Goal: Task Accomplishment & Management: Manage account settings

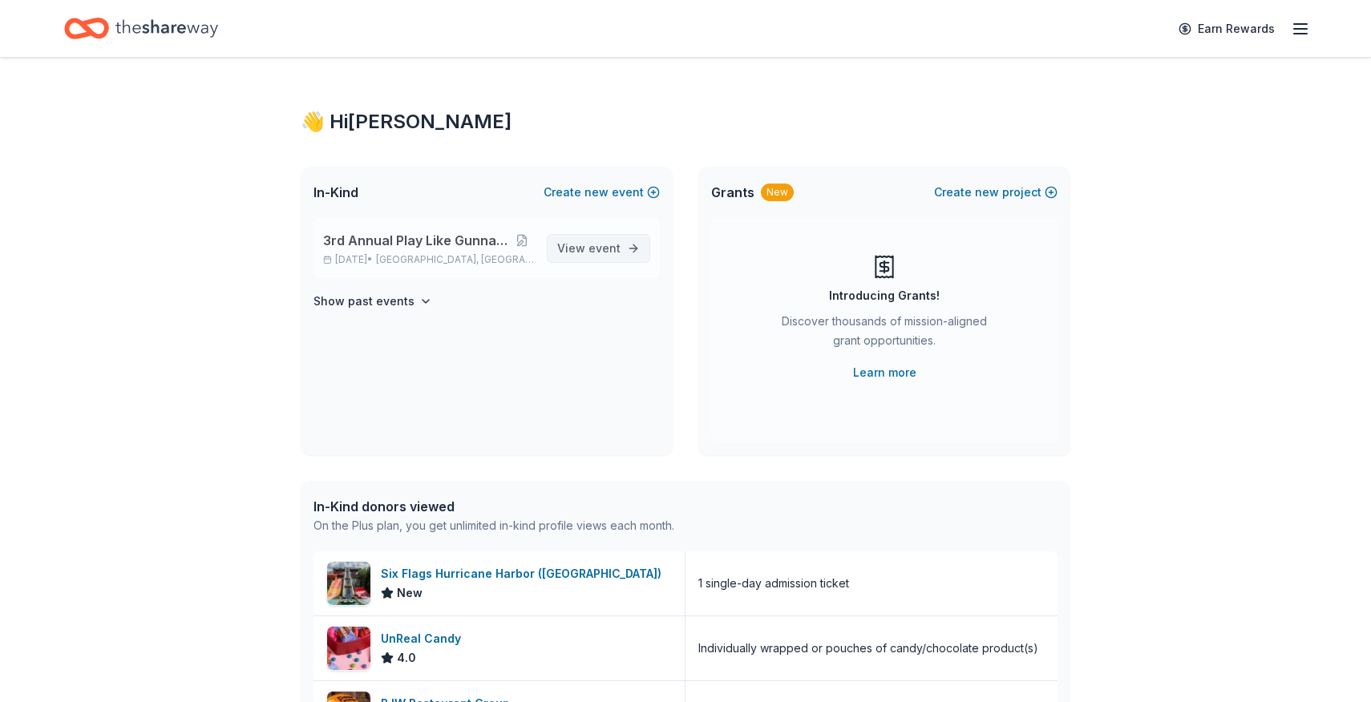
click at [599, 253] on span "event" at bounding box center [604, 248] width 32 height 14
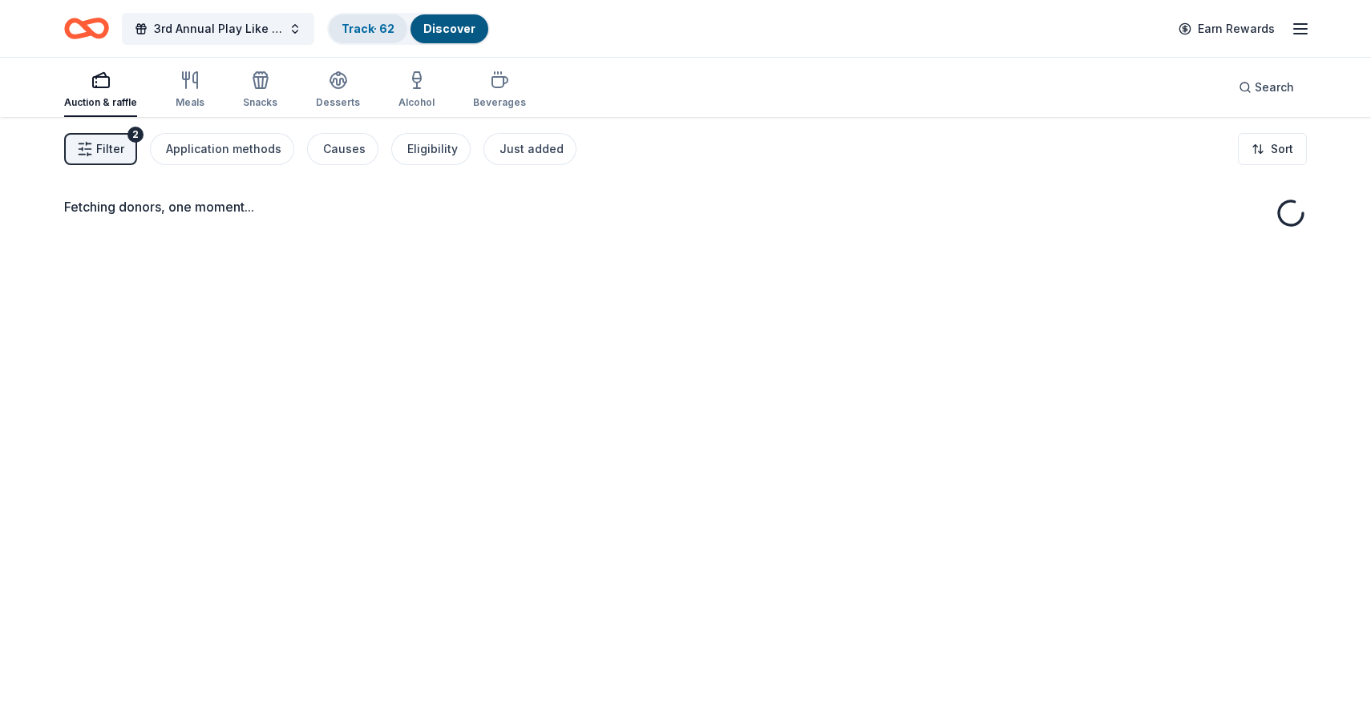
click at [355, 25] on link "Track · 62" at bounding box center [368, 29] width 53 height 14
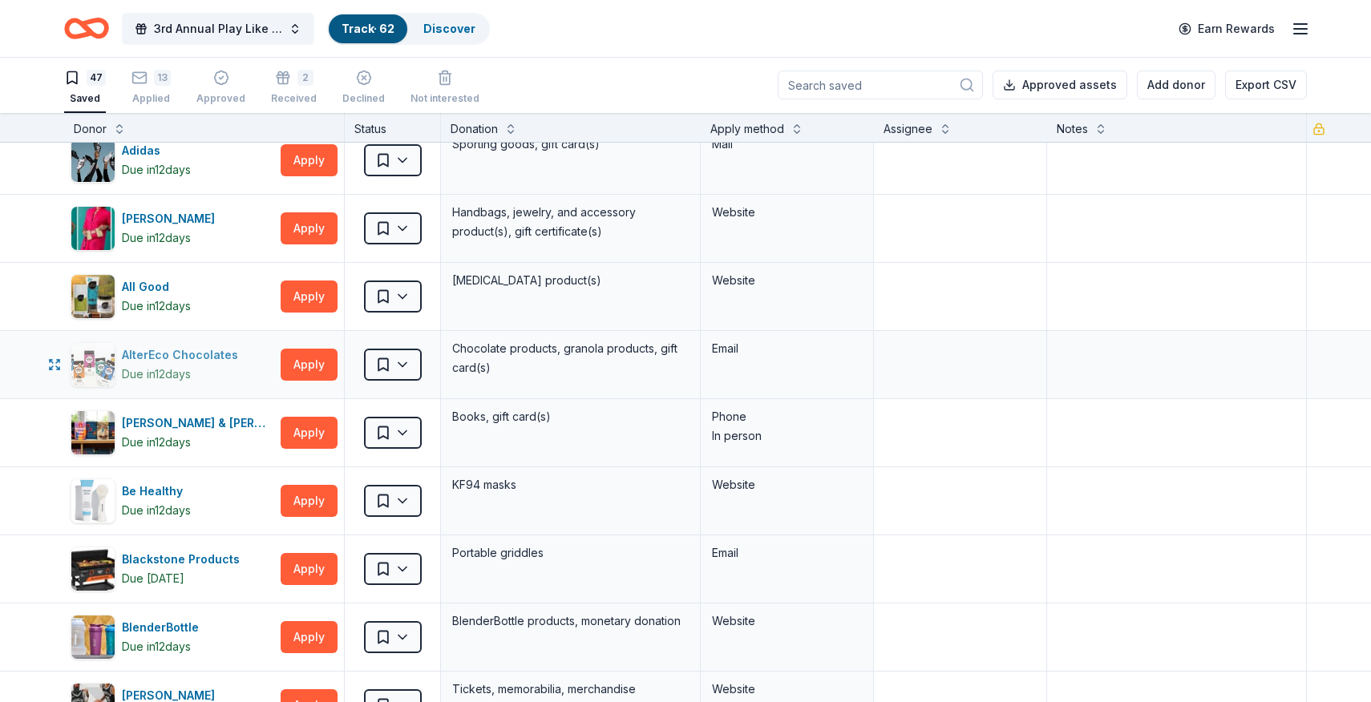
scroll to position [6, 0]
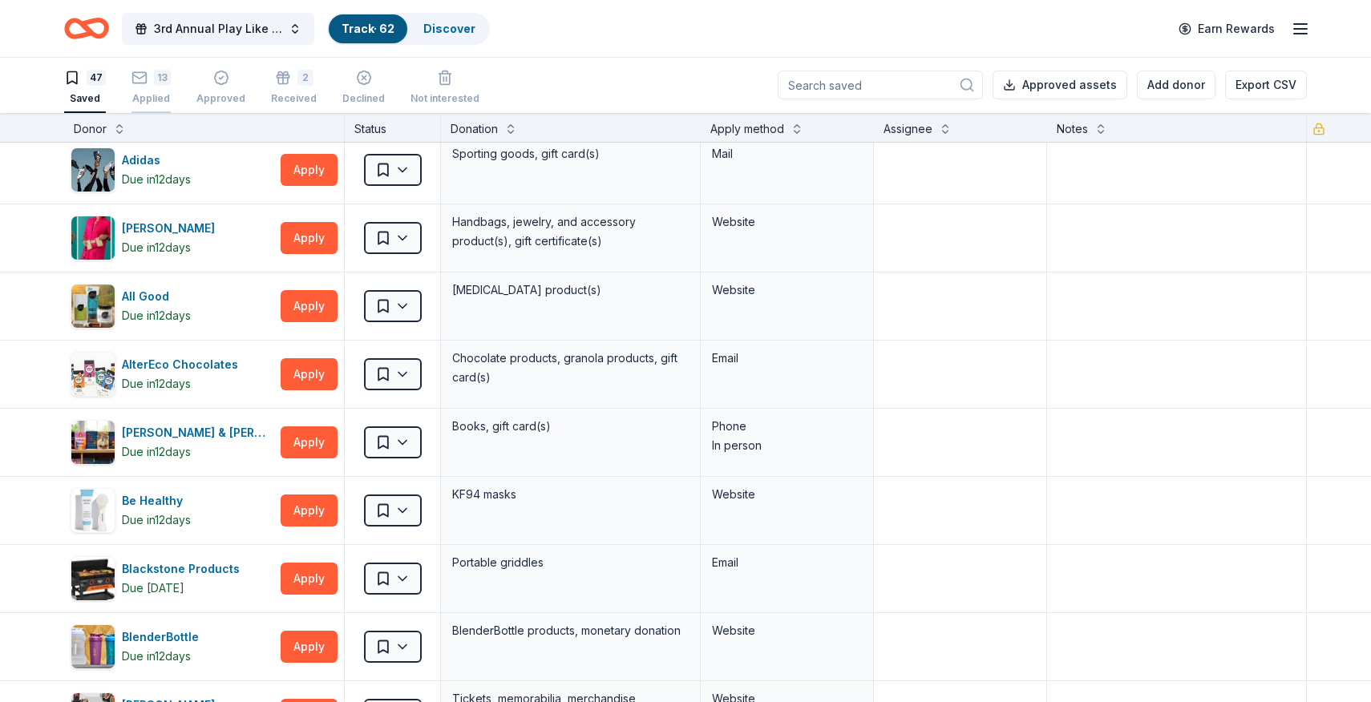
click at [157, 86] on div "13 Applied" at bounding box center [150, 87] width 39 height 35
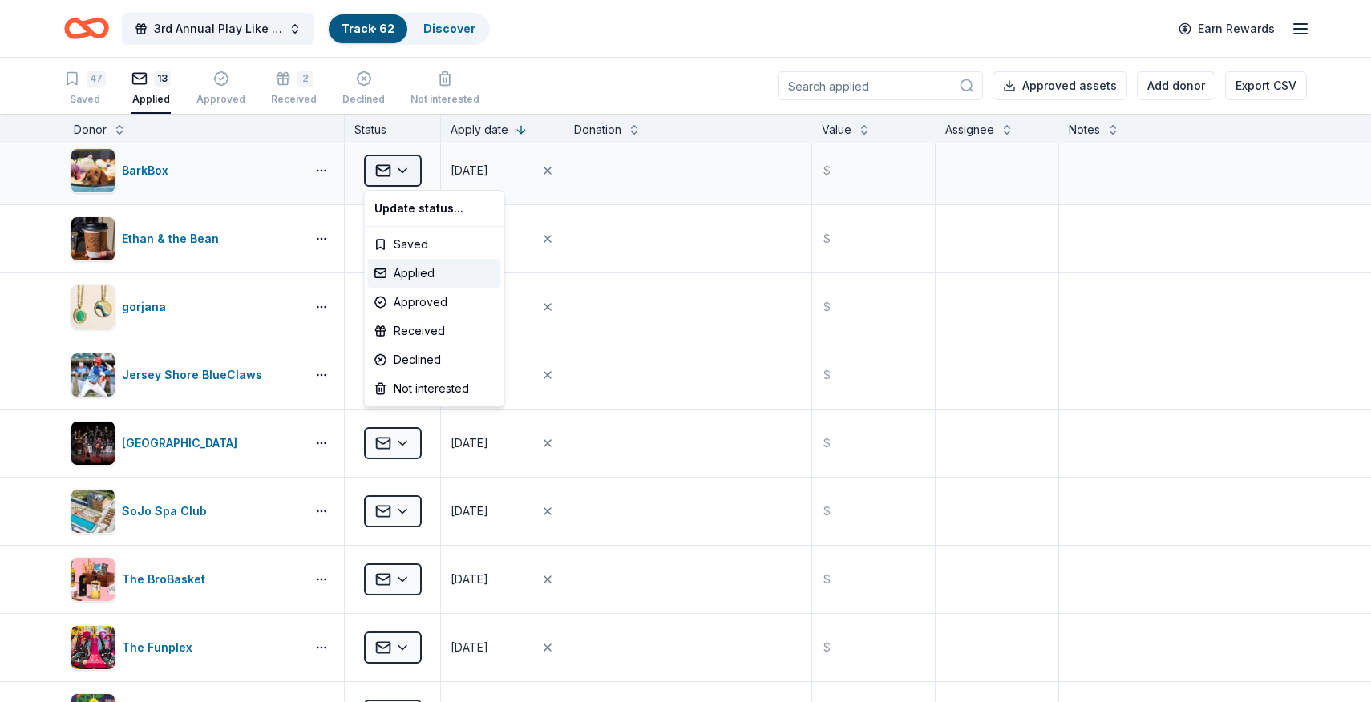
click at [410, 172] on html "3rd Annual Play Like Gunnar Golf Outing Track · 62 Discover Earn Rewards 47 Sav…" at bounding box center [685, 351] width 1371 height 702
click at [421, 338] on div "Received" at bounding box center [434, 331] width 133 height 29
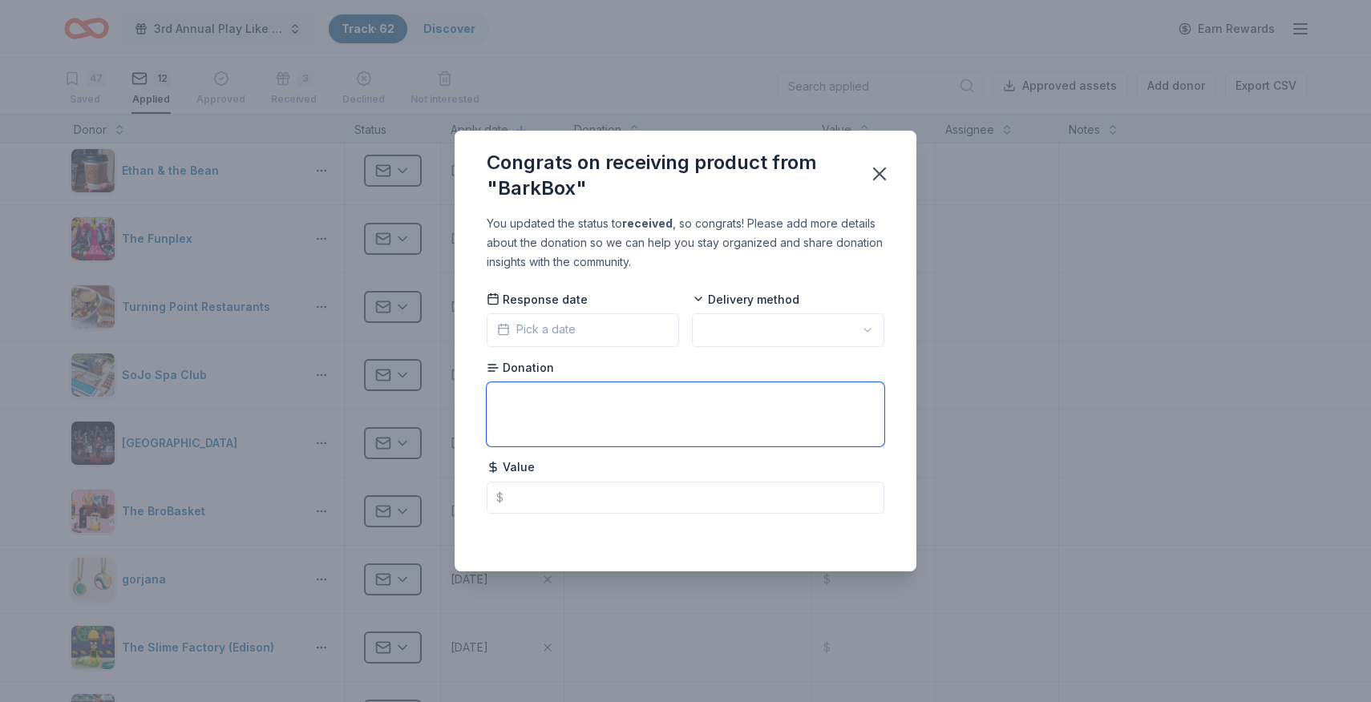
click at [528, 405] on textarea at bounding box center [686, 414] width 398 height 64
click at [571, 310] on div "Response date Pick a date" at bounding box center [583, 319] width 192 height 56
click at [569, 321] on span "Pick a date" at bounding box center [536, 329] width 79 height 19
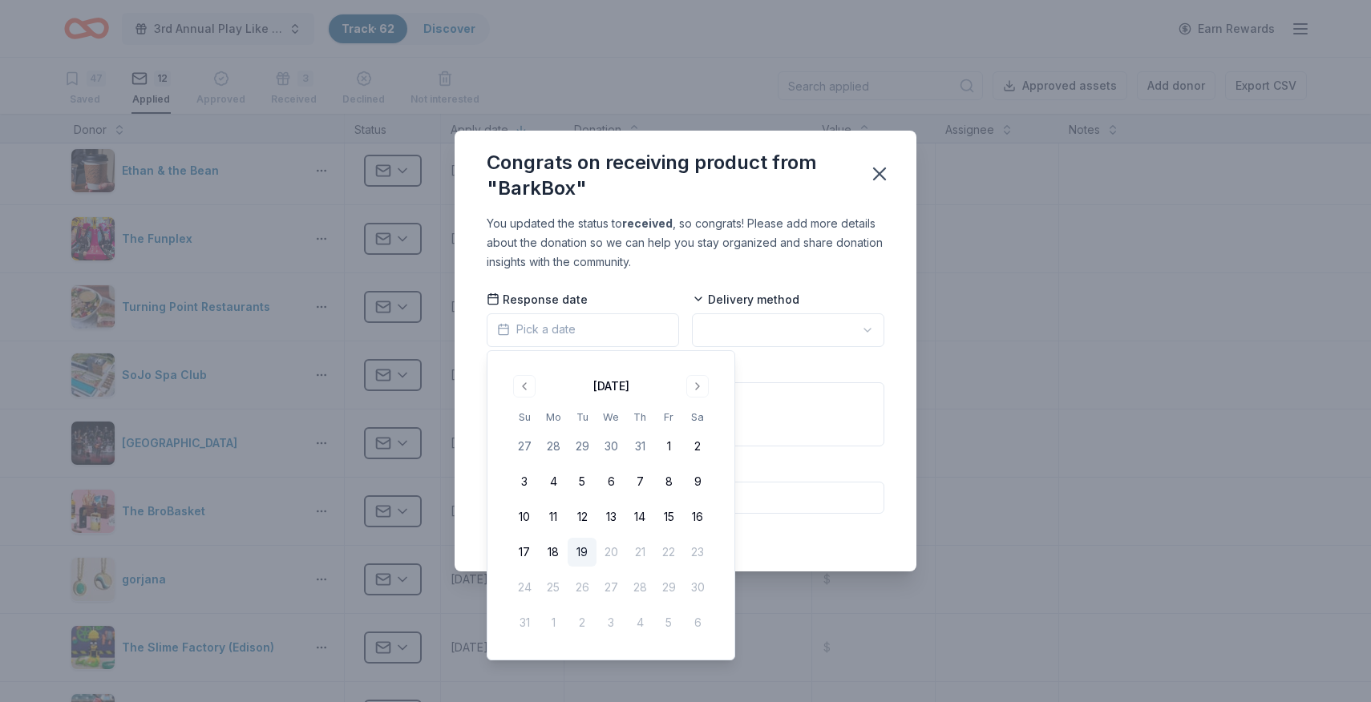
click at [583, 557] on button "19" at bounding box center [582, 552] width 29 height 29
click at [811, 316] on html "3rd Annual Play Like Gunnar Golf Outing Track · 62 Discover Earn Rewards 47 Sav…" at bounding box center [685, 351] width 1371 height 702
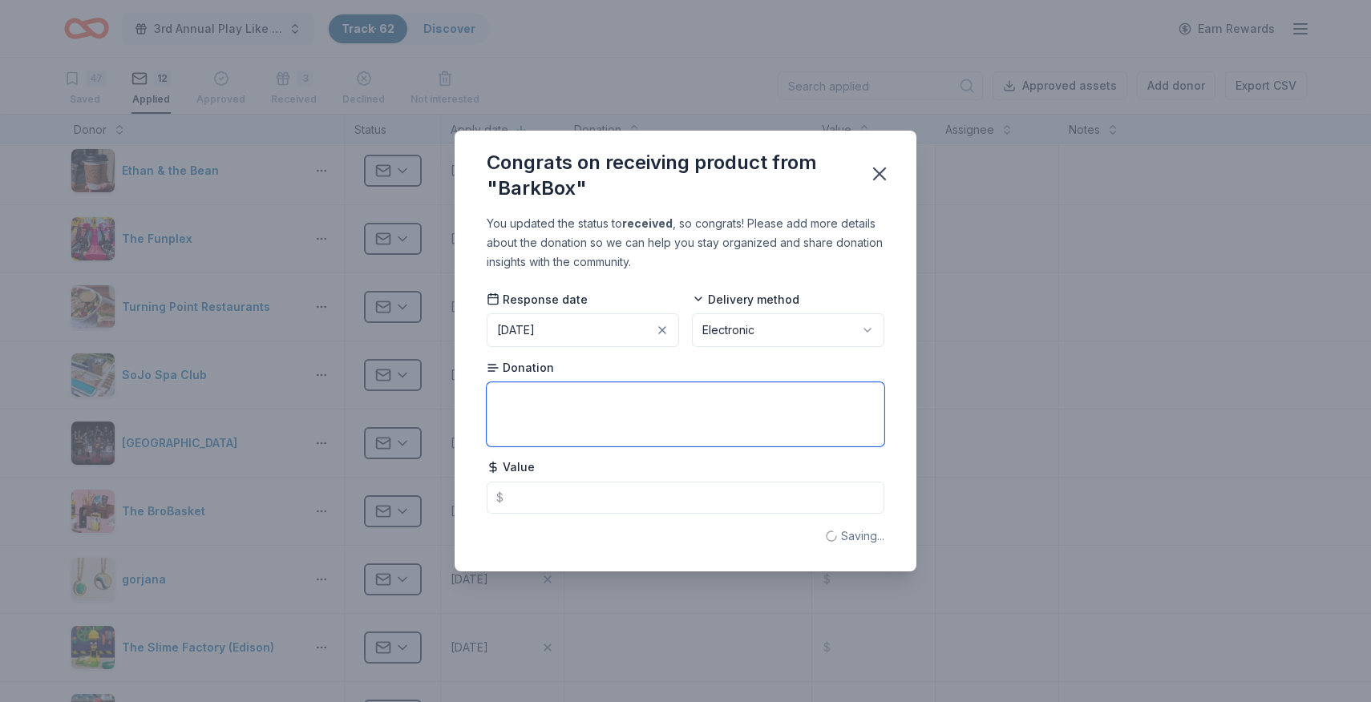
click at [652, 407] on textarea at bounding box center [686, 414] width 398 height 64
type textarea "Certificate for a Classic Bark Box or Super Chewers Box"
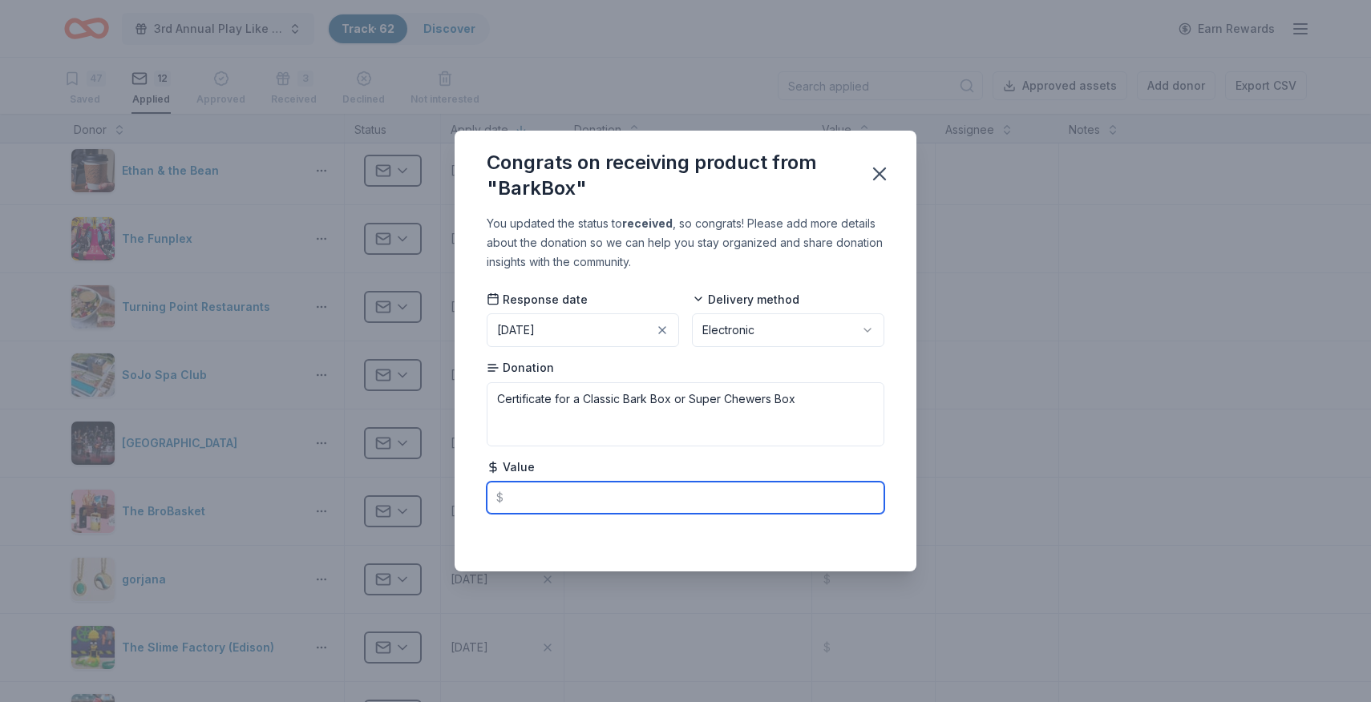
click at [564, 503] on input "text" at bounding box center [686, 498] width 398 height 32
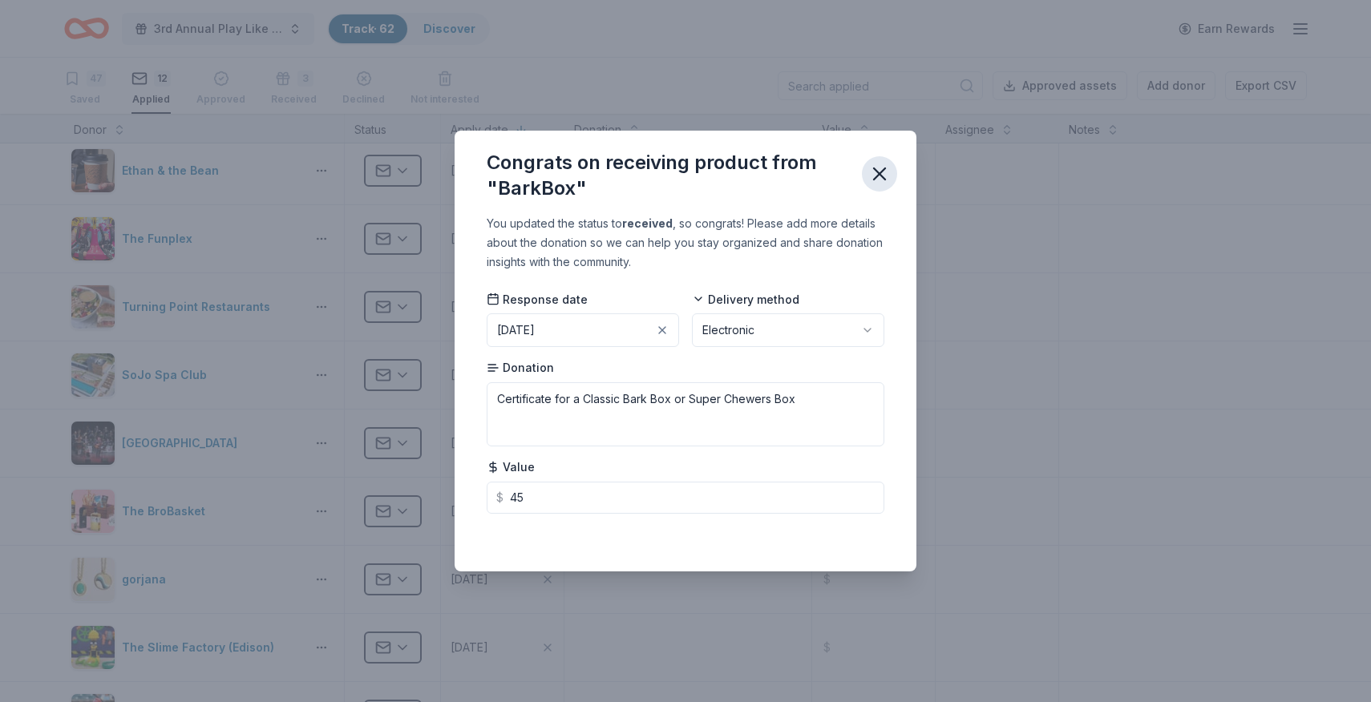
type input "45.00"
click at [874, 171] on icon "button" at bounding box center [879, 174] width 22 height 22
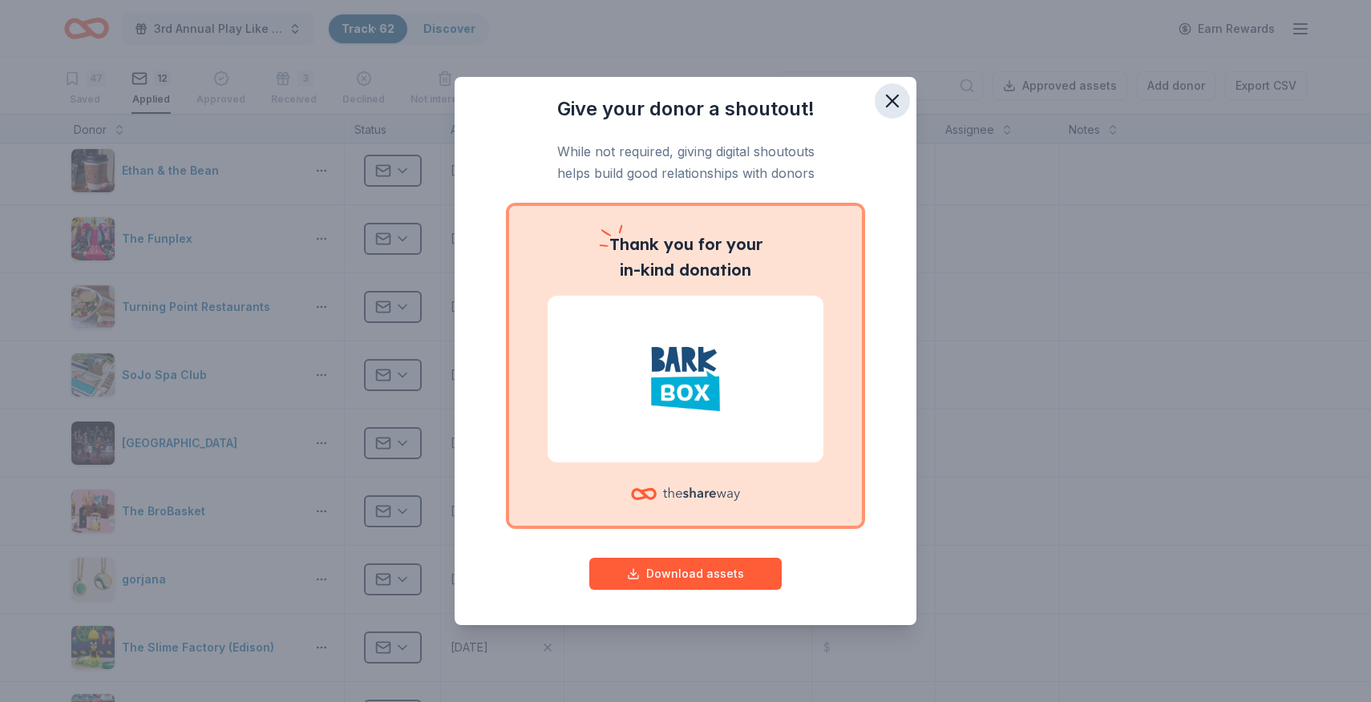
click at [897, 101] on icon "button" at bounding box center [892, 101] width 22 height 22
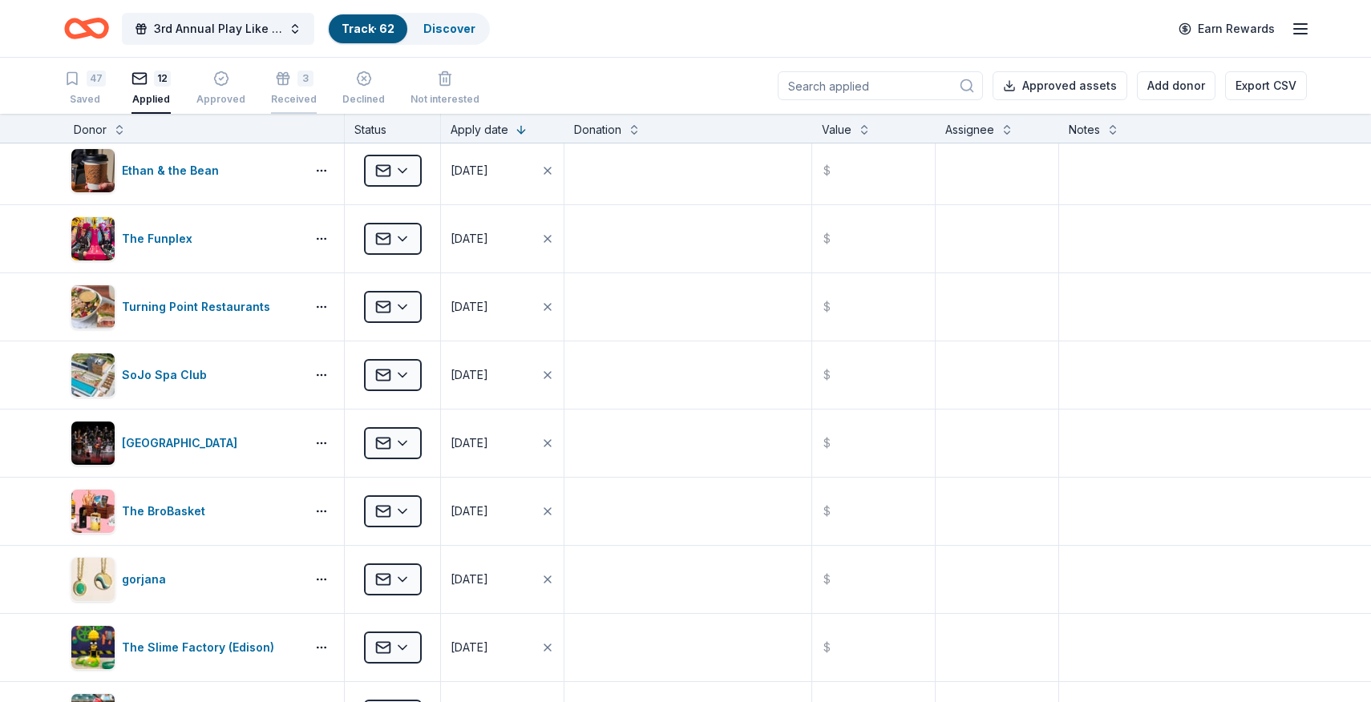
click at [286, 91] on div "3 Received" at bounding box center [294, 79] width 46 height 35
